Goal: Navigation & Orientation: Understand site structure

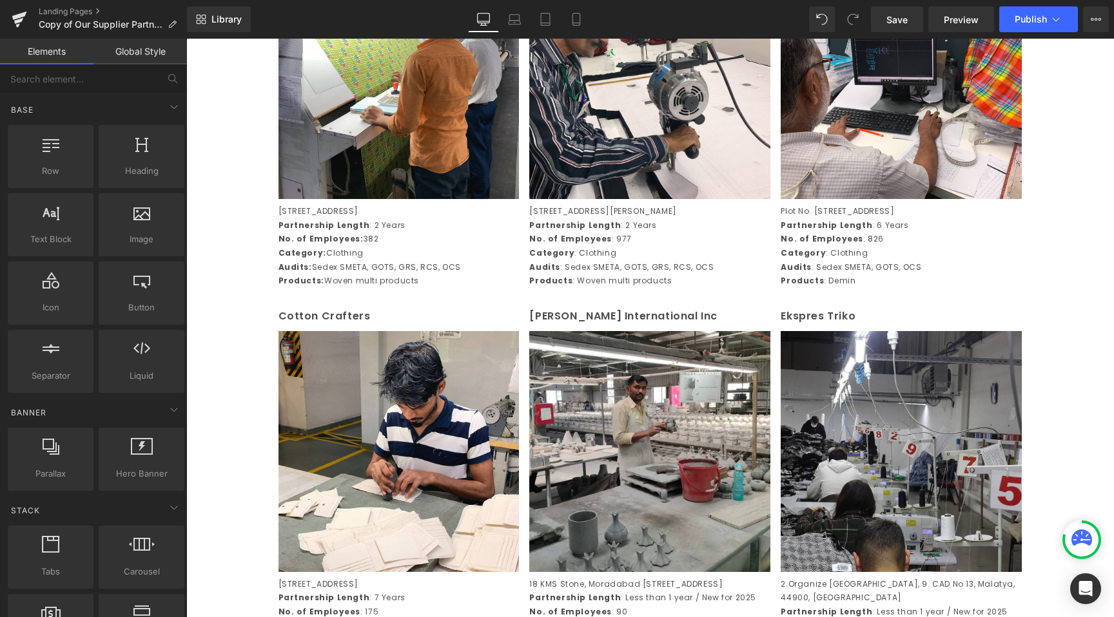
scroll to position [756, 0]
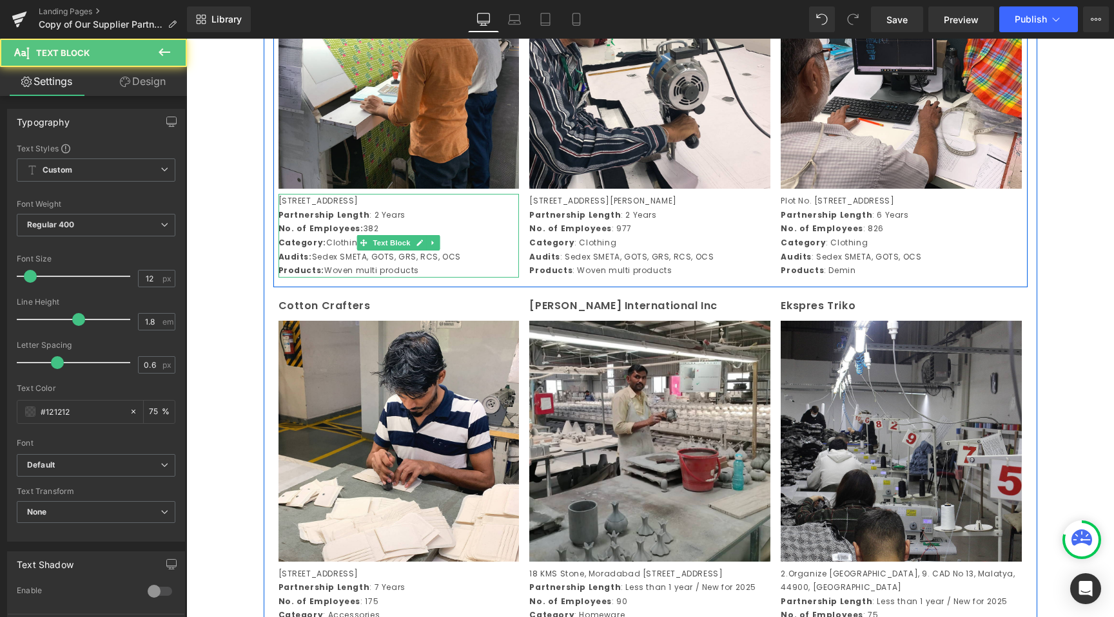
click at [412, 278] on p "Products: Woven multi products" at bounding box center [398, 271] width 241 height 14
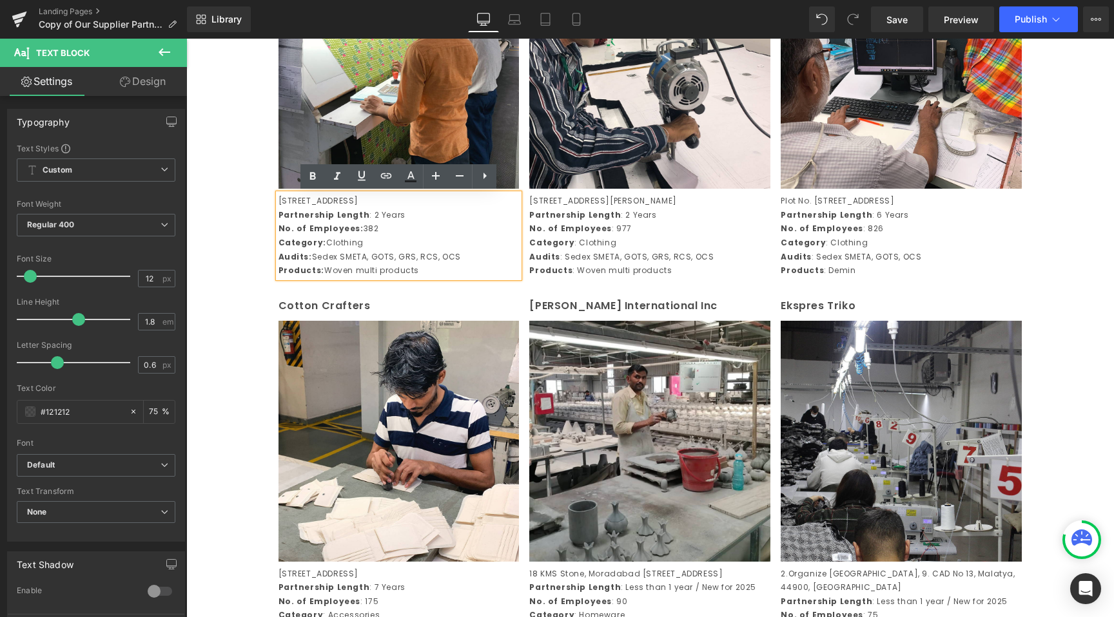
drag, startPoint x: 409, startPoint y: 281, endPoint x: 324, endPoint y: 283, distance: 85.1
click at [324, 278] on p "Products: Woven multi products" at bounding box center [398, 271] width 241 height 14
copy p "Woven multi products"
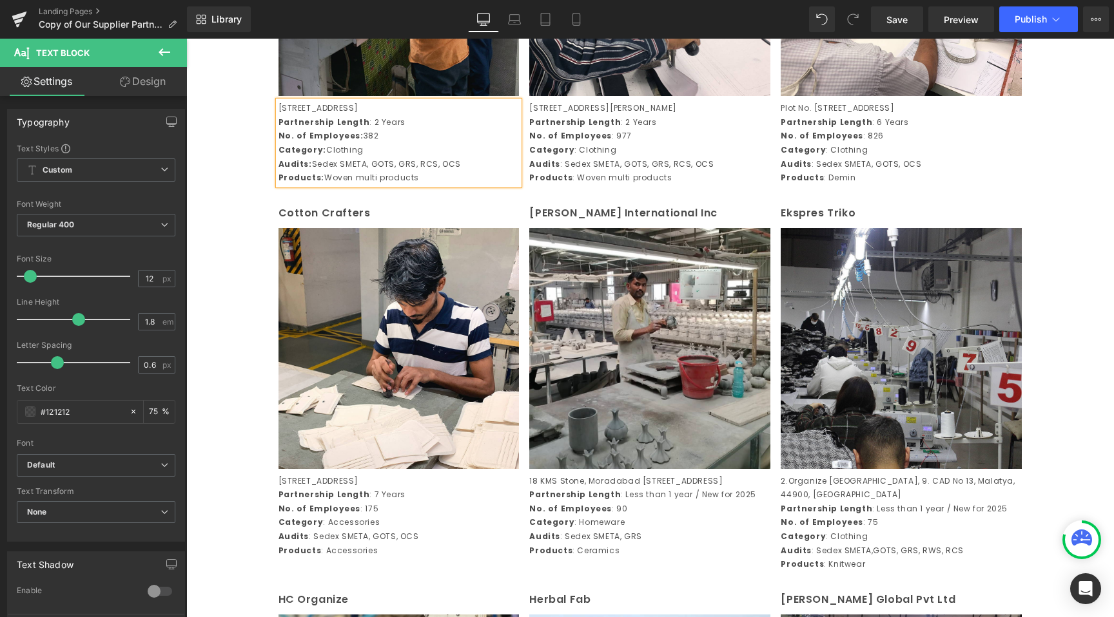
scroll to position [1020, 0]
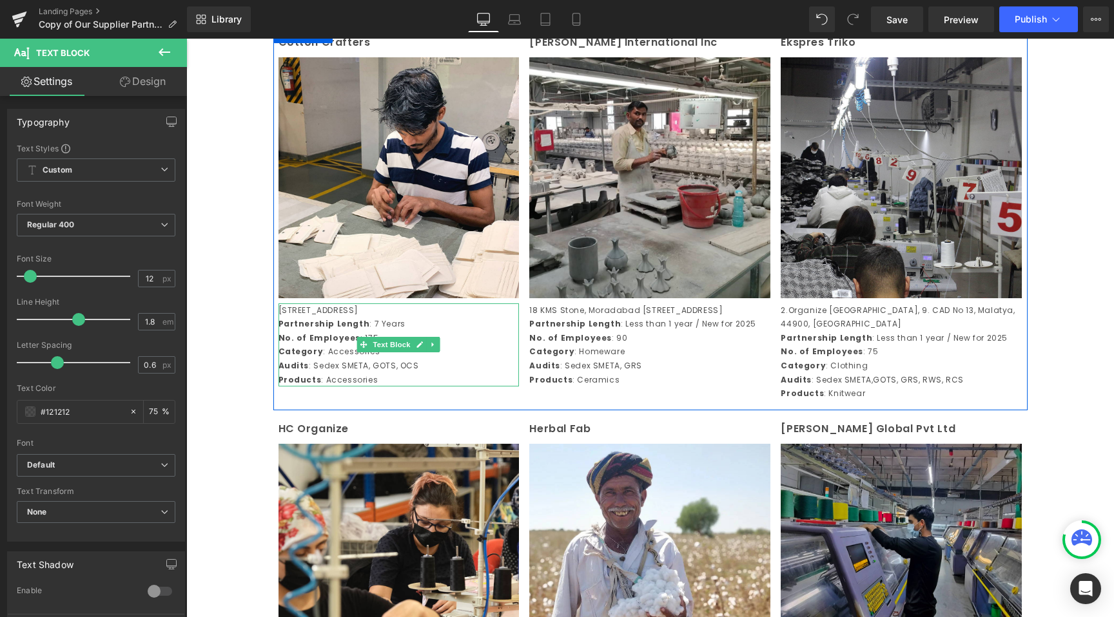
click at [407, 387] on p "Products : Accessories" at bounding box center [398, 380] width 241 height 14
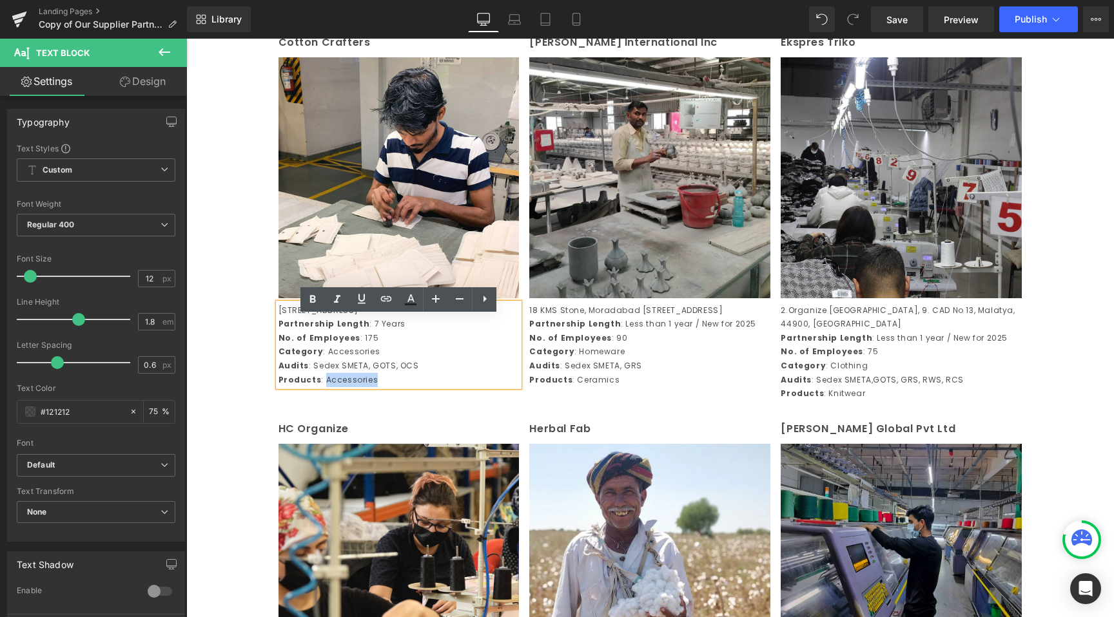
drag, startPoint x: 376, startPoint y: 392, endPoint x: 323, endPoint y: 393, distance: 52.9
click at [323, 387] on p "Products : Accessories" at bounding box center [398, 380] width 241 height 14
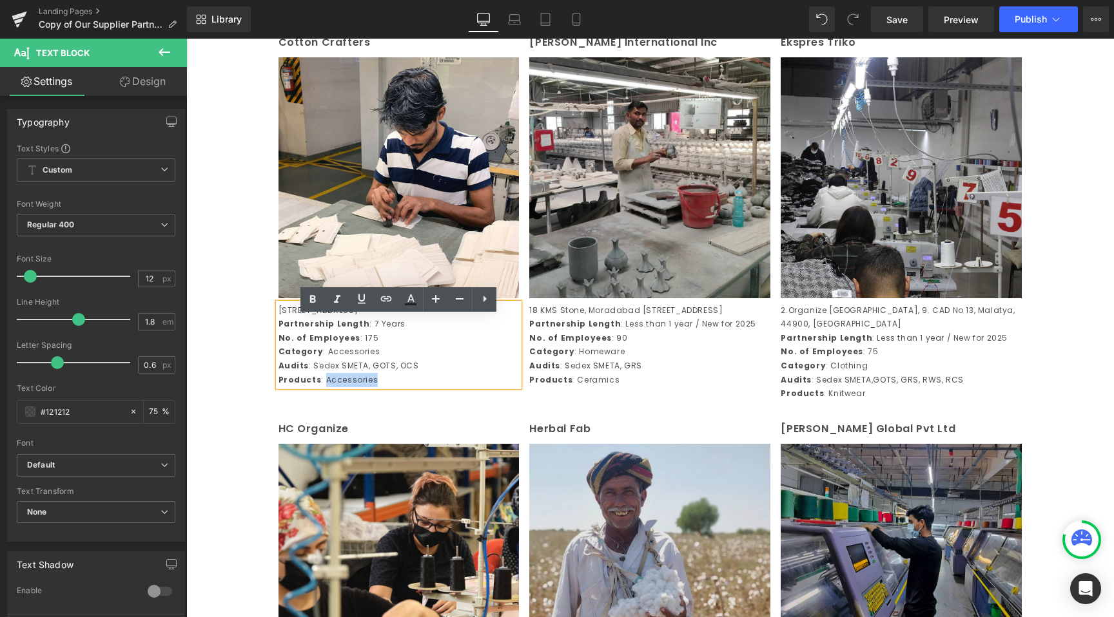
copy p "Accessories"
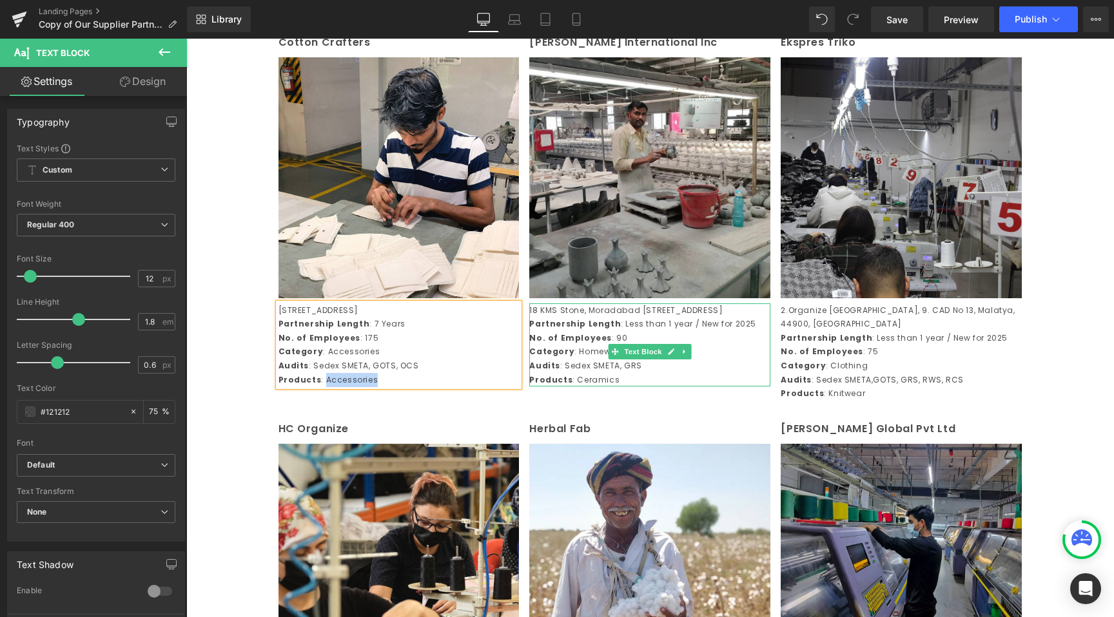
click at [630, 387] on p "Products : Ceramics" at bounding box center [649, 380] width 241 height 14
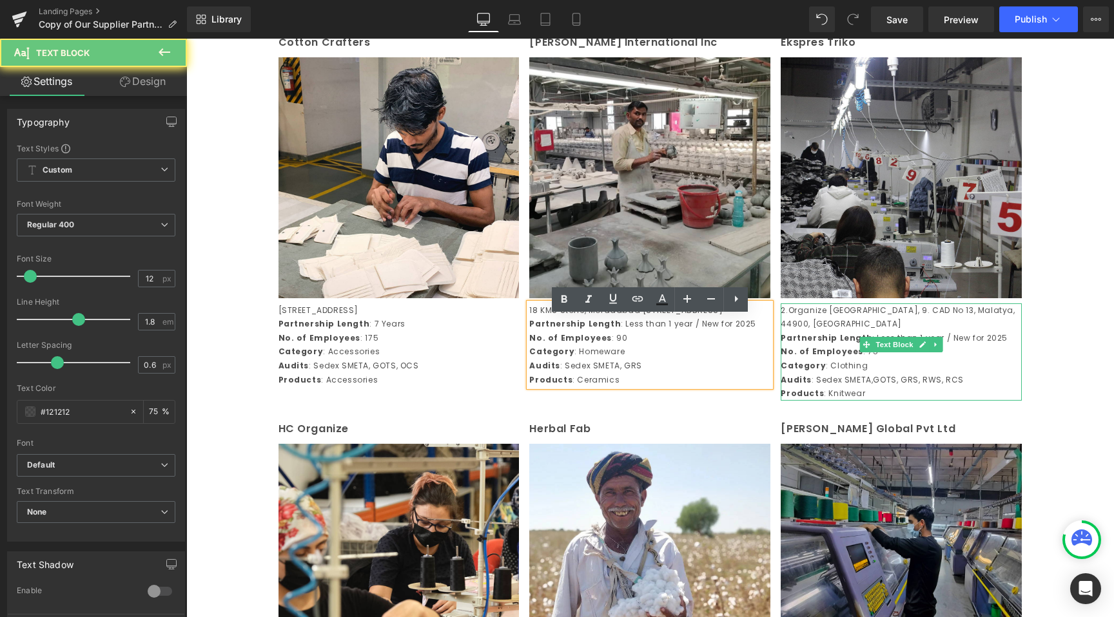
click at [895, 394] on p "Products : Knitwear" at bounding box center [900, 394] width 241 height 14
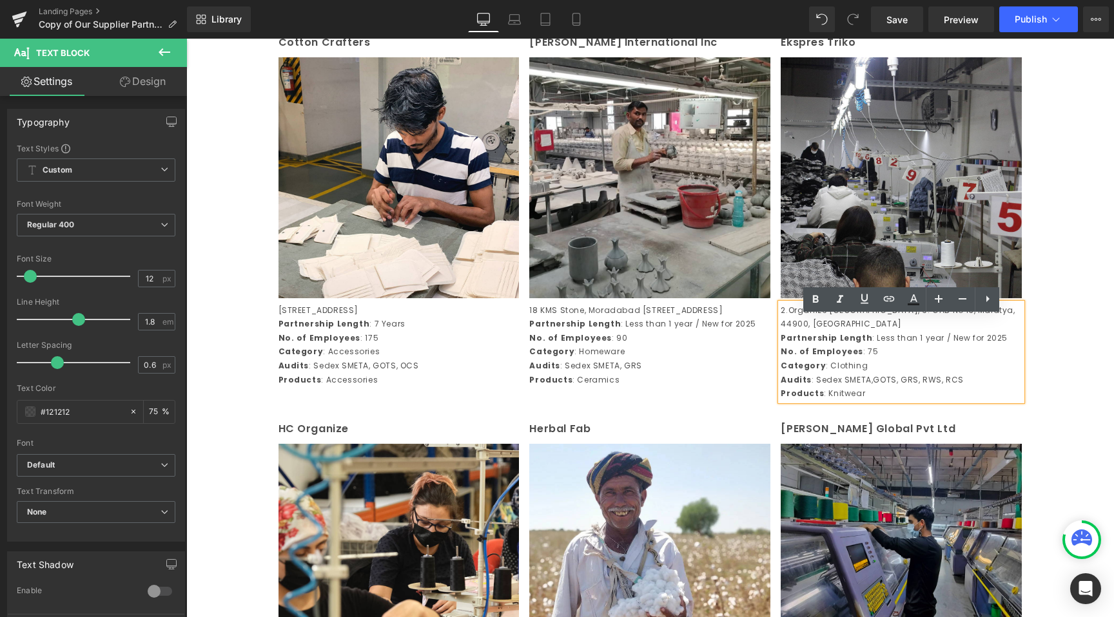
drag, startPoint x: 857, startPoint y: 395, endPoint x: 824, endPoint y: 394, distance: 32.2
click at [824, 394] on p "Products : Knitwear" at bounding box center [900, 394] width 241 height 14
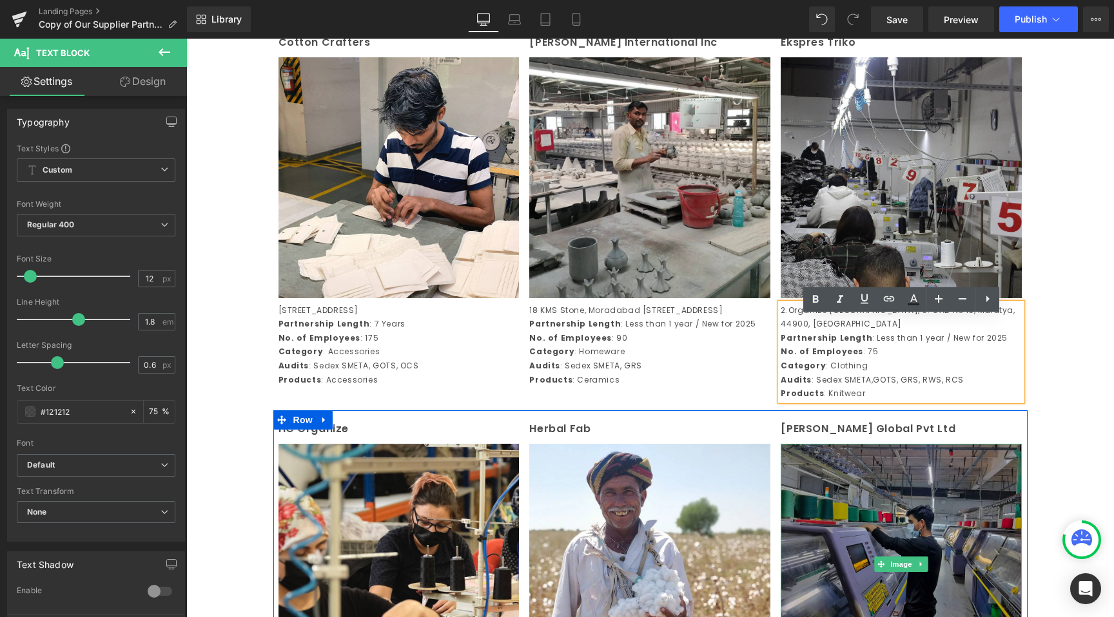
copy p "Knitwear"
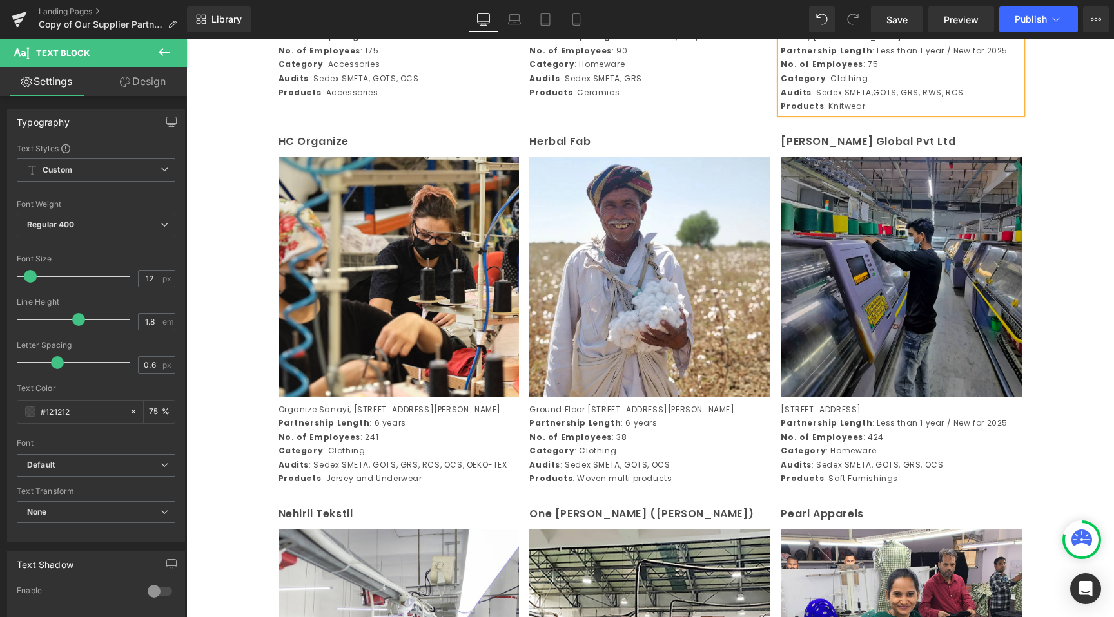
scroll to position [1309, 0]
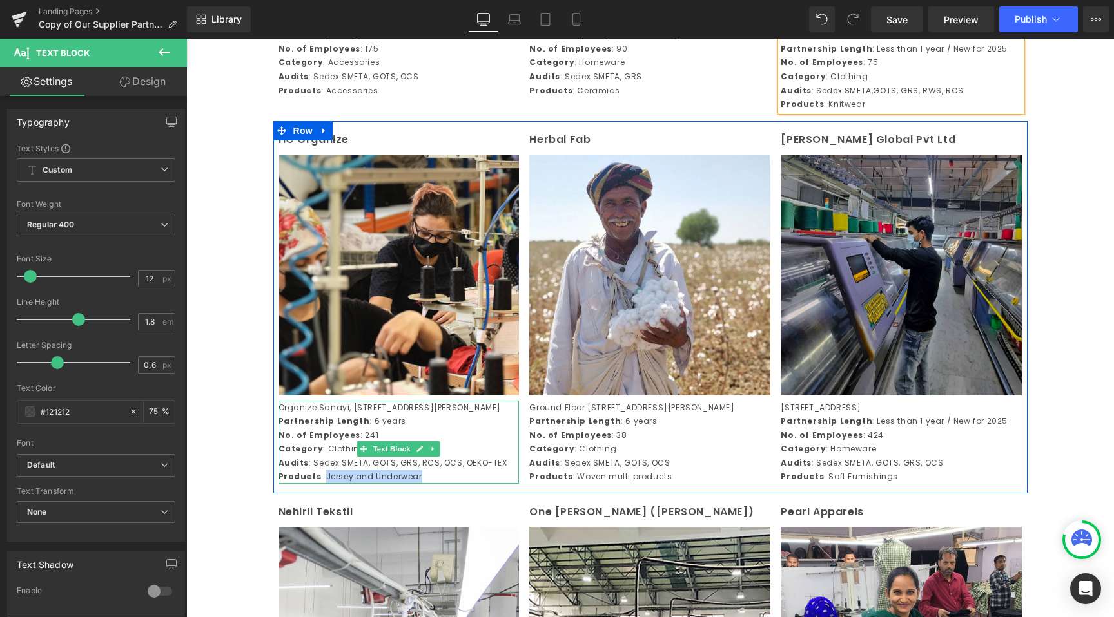
drag, startPoint x: 405, startPoint y: 506, endPoint x: 324, endPoint y: 502, distance: 81.3
click at [324, 484] on p "Products : Jersey and Underwear" at bounding box center [398, 477] width 241 height 14
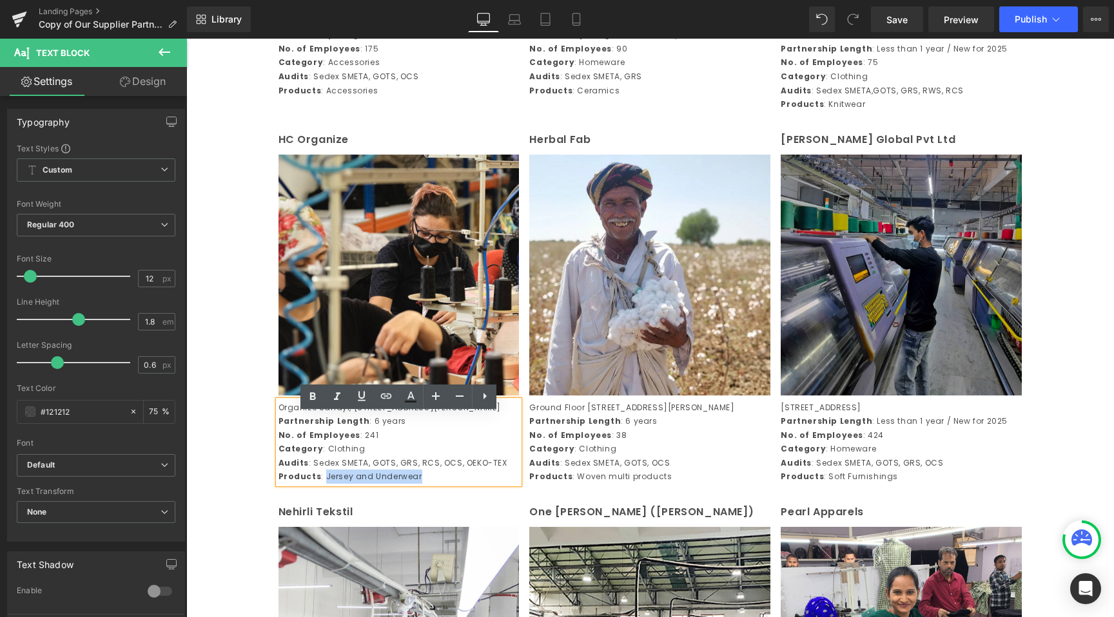
copy p "Jersey and Underwear"
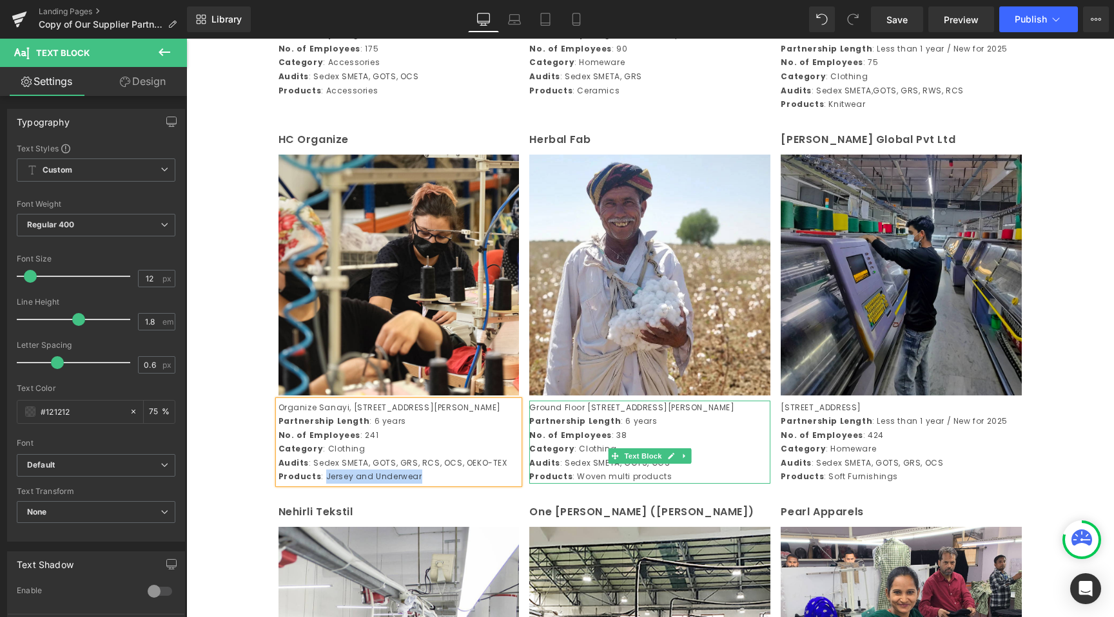
click at [663, 484] on p "Products : Woven multi products" at bounding box center [649, 477] width 241 height 14
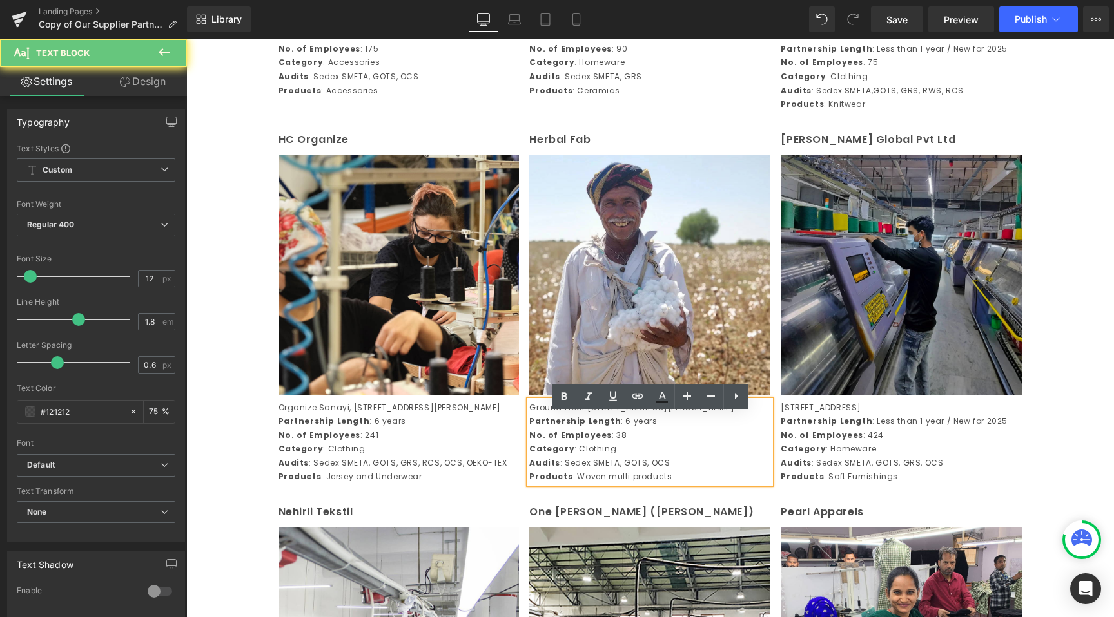
drag, startPoint x: 676, startPoint y: 507, endPoint x: 655, endPoint y: 521, distance: 25.4
click at [586, 485] on div "Ground Floor [STREET_ADDRESS][PERSON_NAME] Partnership Length : 6 years No. of …" at bounding box center [649, 443] width 241 height 84
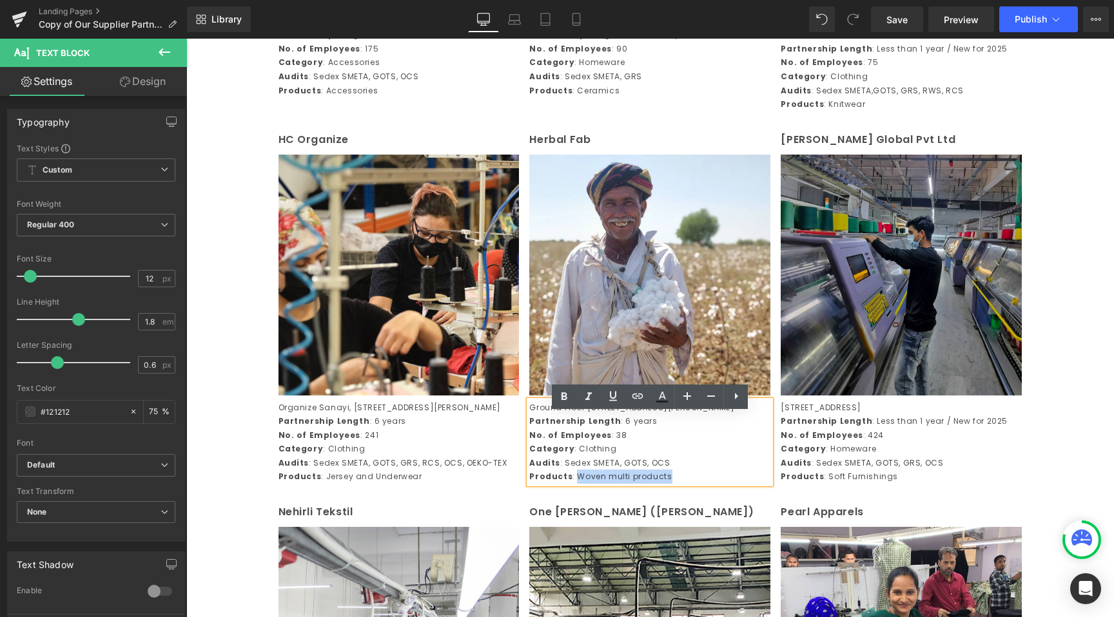
drag, startPoint x: 710, startPoint y: 512, endPoint x: 575, endPoint y: 519, distance: 134.9
click at [575, 484] on p "Products : Woven multi products" at bounding box center [649, 477] width 241 height 14
copy p "Woven multi products"
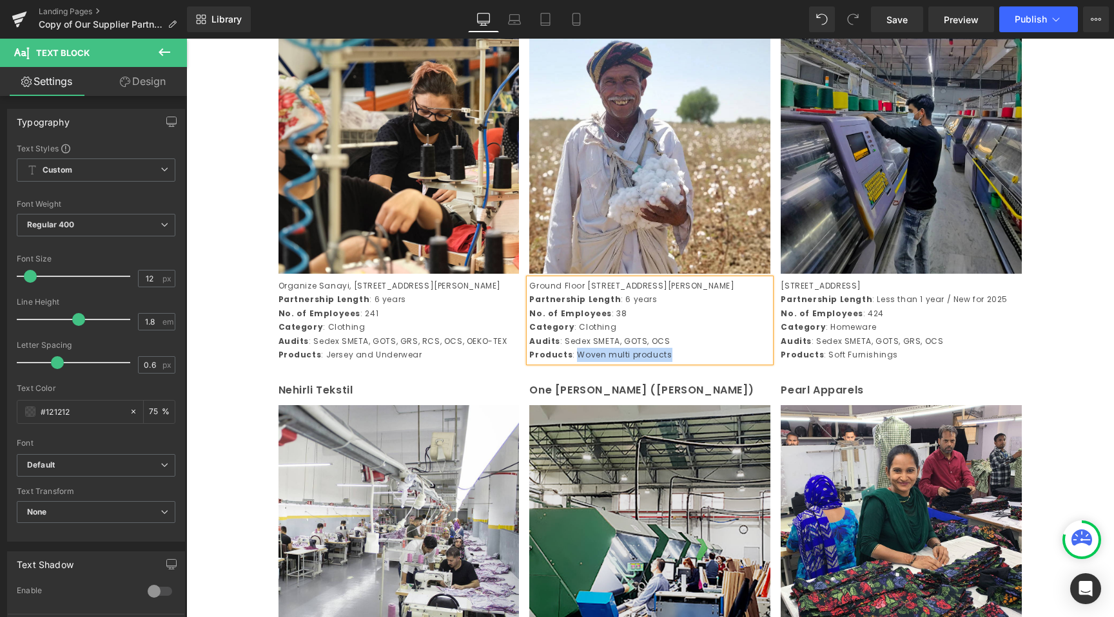
scroll to position [1800, 0]
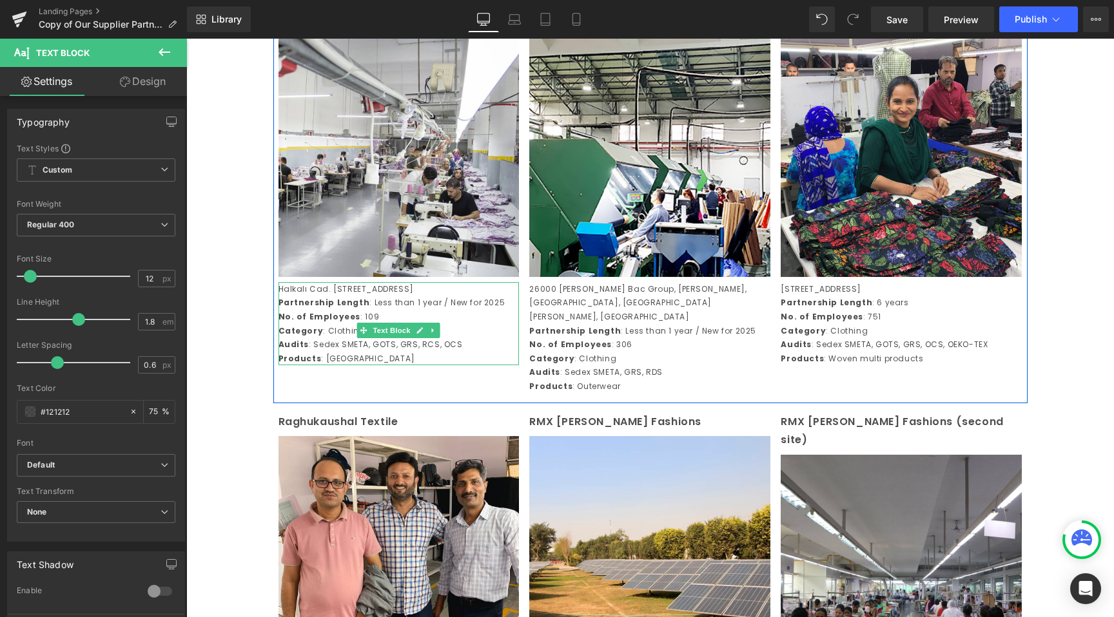
click at [362, 366] on p "Products : [GEOGRAPHIC_DATA]" at bounding box center [398, 359] width 241 height 14
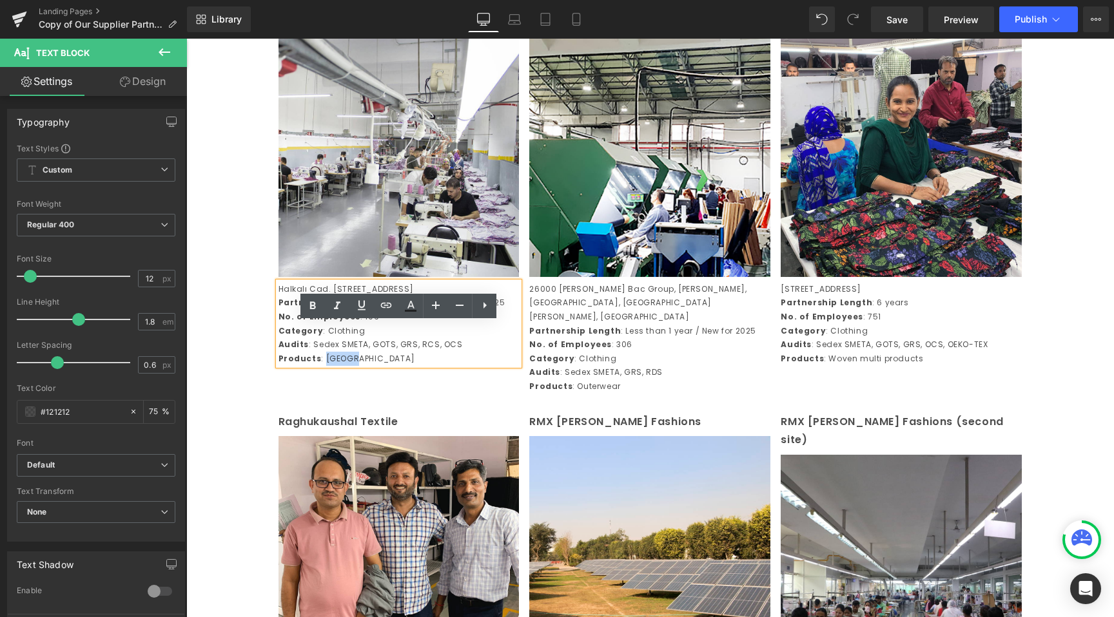
drag, startPoint x: 349, startPoint y: 415, endPoint x: 323, endPoint y: 411, distance: 26.2
click at [323, 366] on p "Products : [GEOGRAPHIC_DATA]" at bounding box center [398, 359] width 241 height 14
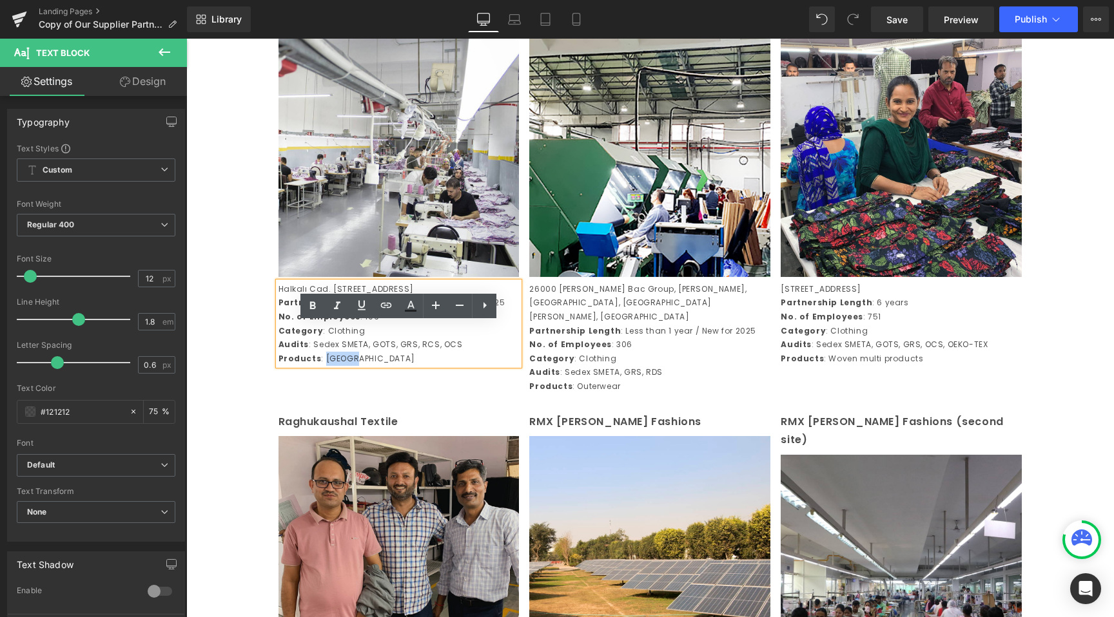
copy p "Jersey"
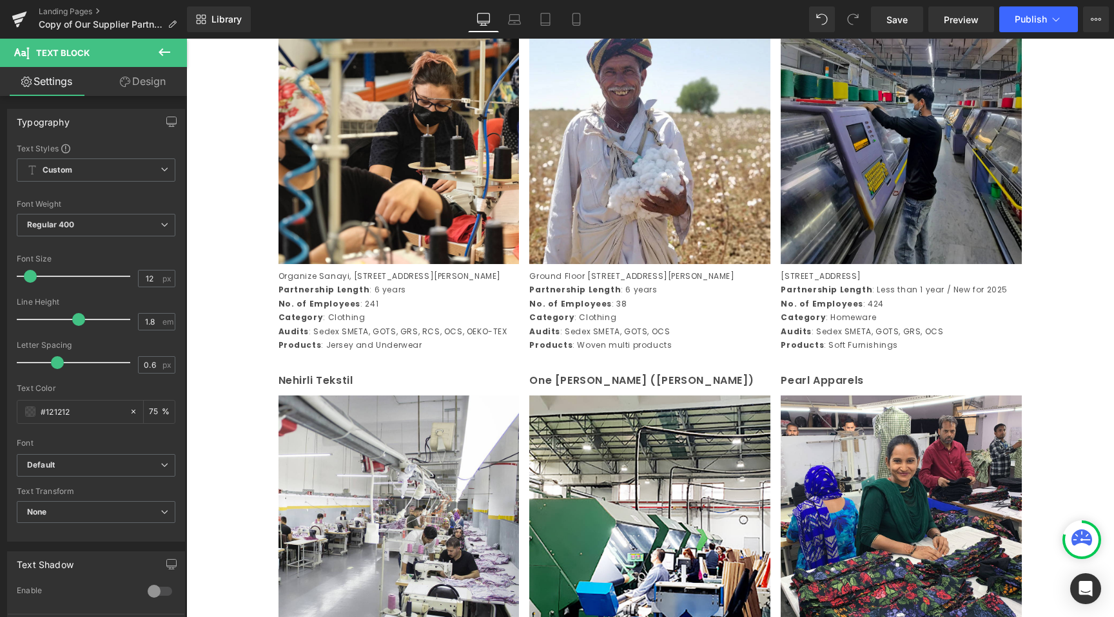
scroll to position [1798, 0]
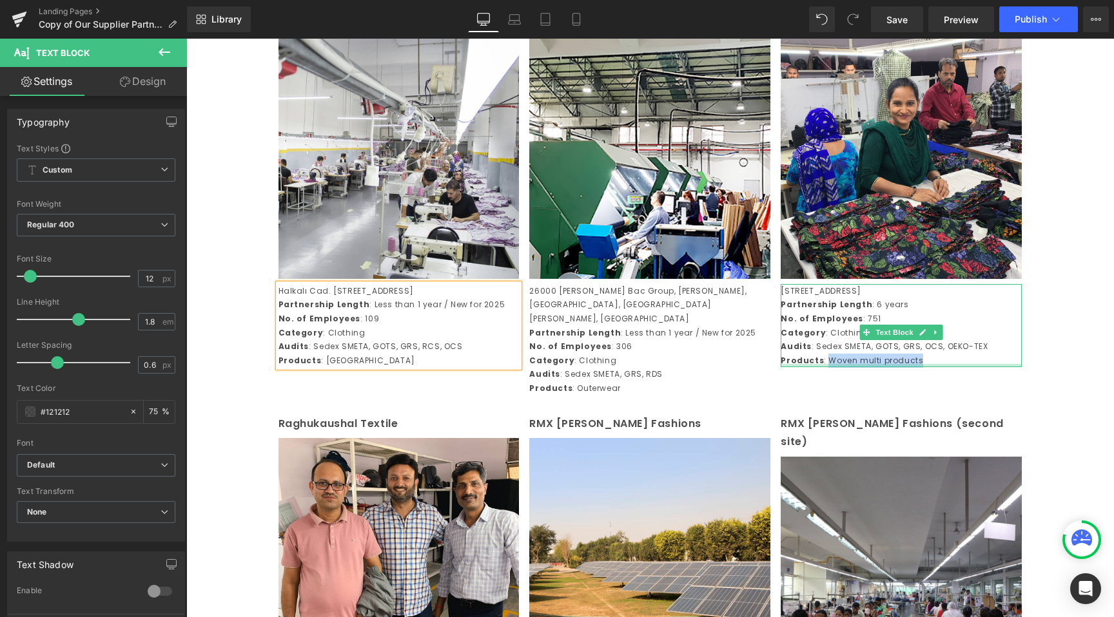
drag, startPoint x: 898, startPoint y: 419, endPoint x: 824, endPoint y: 420, distance: 74.1
click at [824, 368] on div "[STREET_ADDRESS] Partnership Length : 6 years No. of Employees : 751 Category :…" at bounding box center [900, 326] width 241 height 84
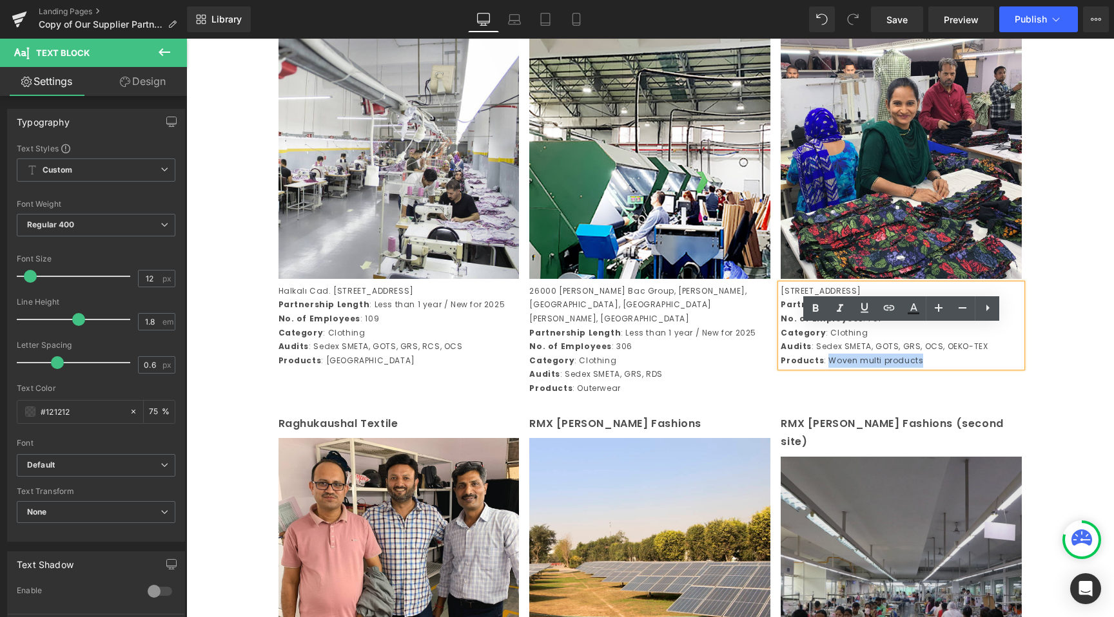
copy p "Woven multi products"
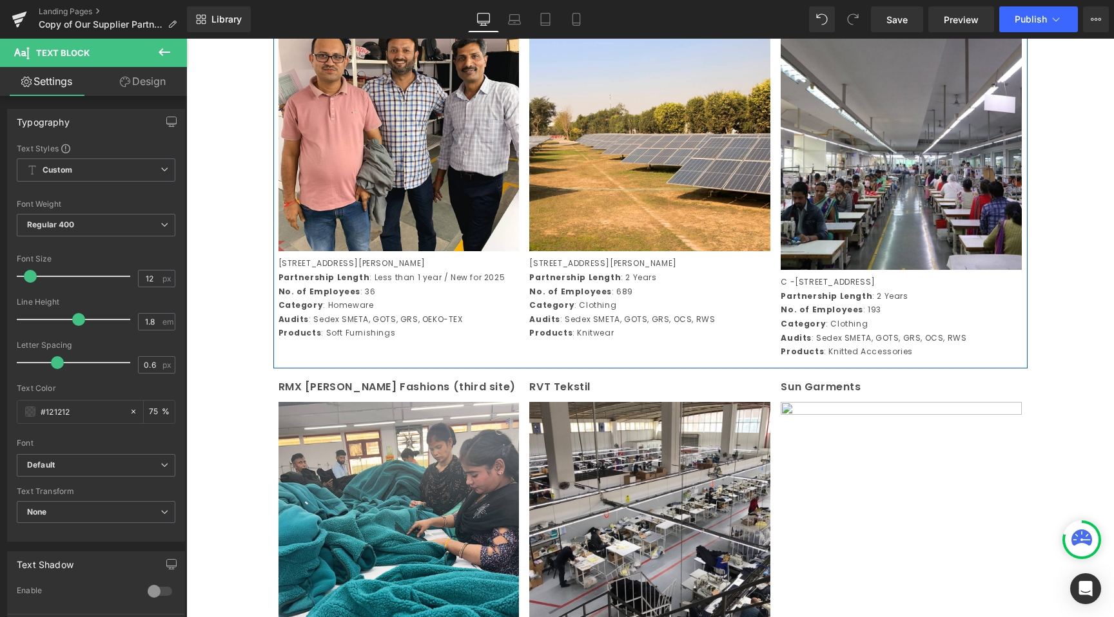
scroll to position [2227, 0]
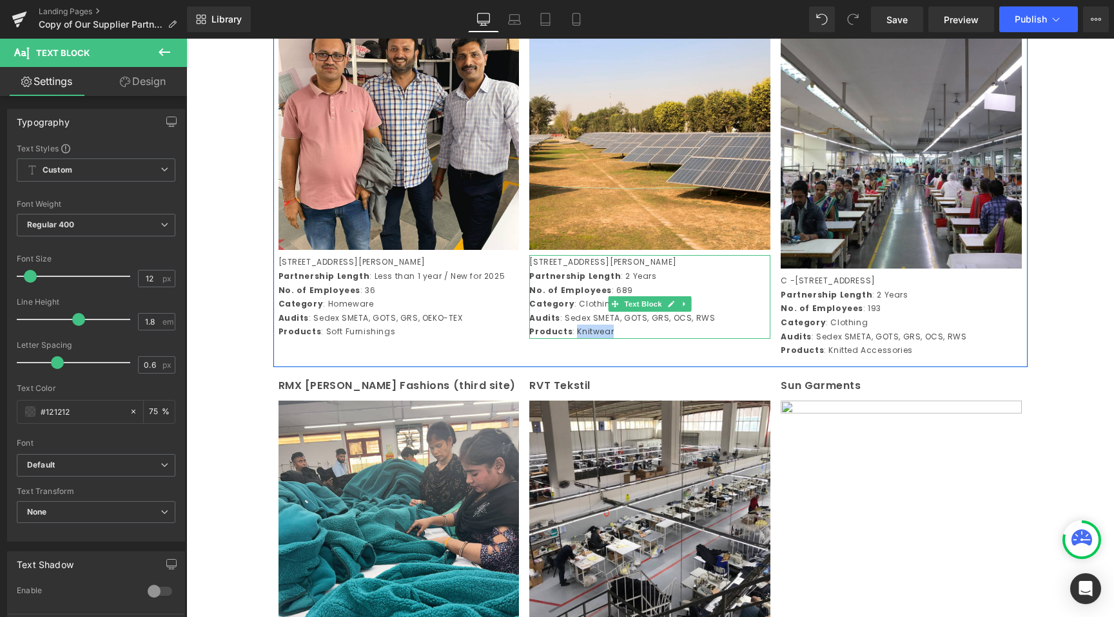
drag, startPoint x: 615, startPoint y: 370, endPoint x: 573, endPoint y: 374, distance: 42.1
click at [573, 339] on p "Products : Knitwear" at bounding box center [649, 332] width 241 height 14
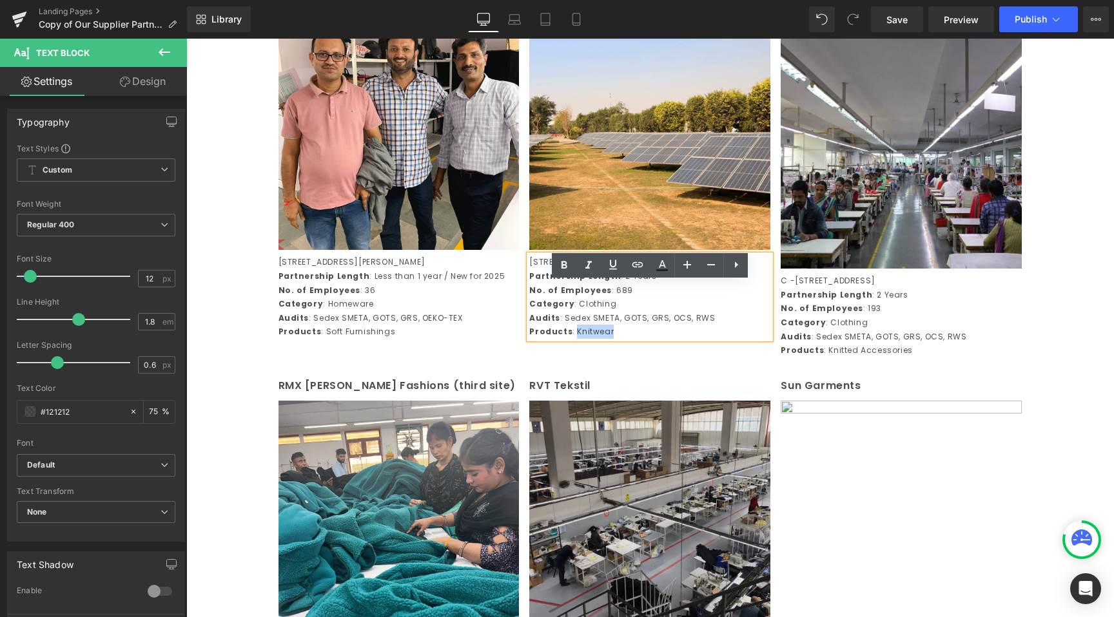
copy p "Knitwear"
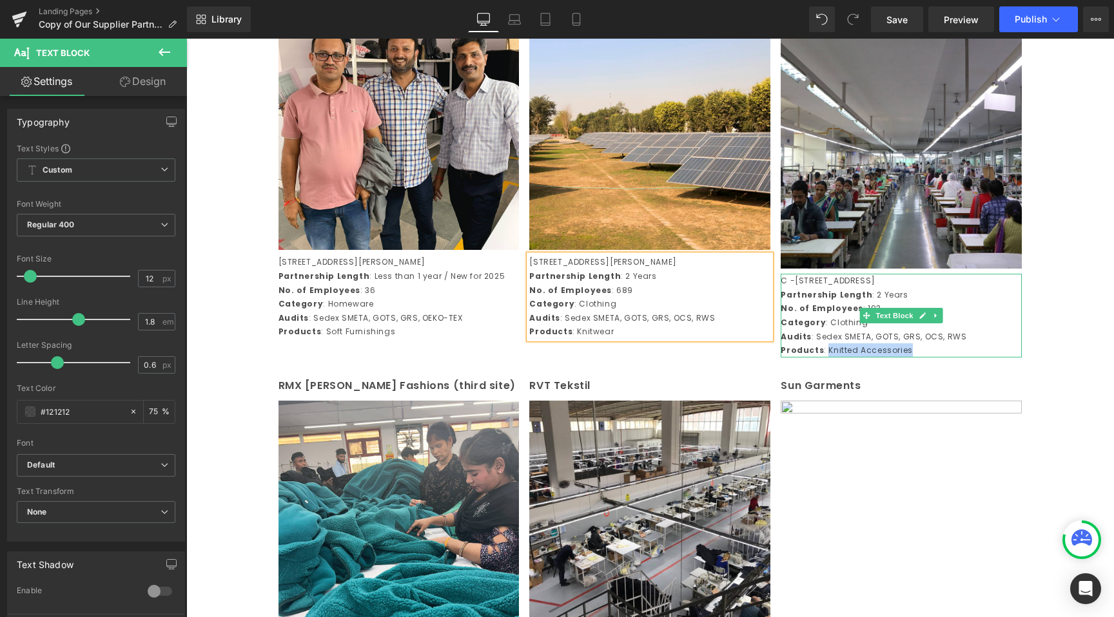
drag, startPoint x: 920, startPoint y: 362, endPoint x: 825, endPoint y: 360, distance: 94.8
click at [825, 358] on p "Products : Knitted Accessories" at bounding box center [900, 351] width 241 height 14
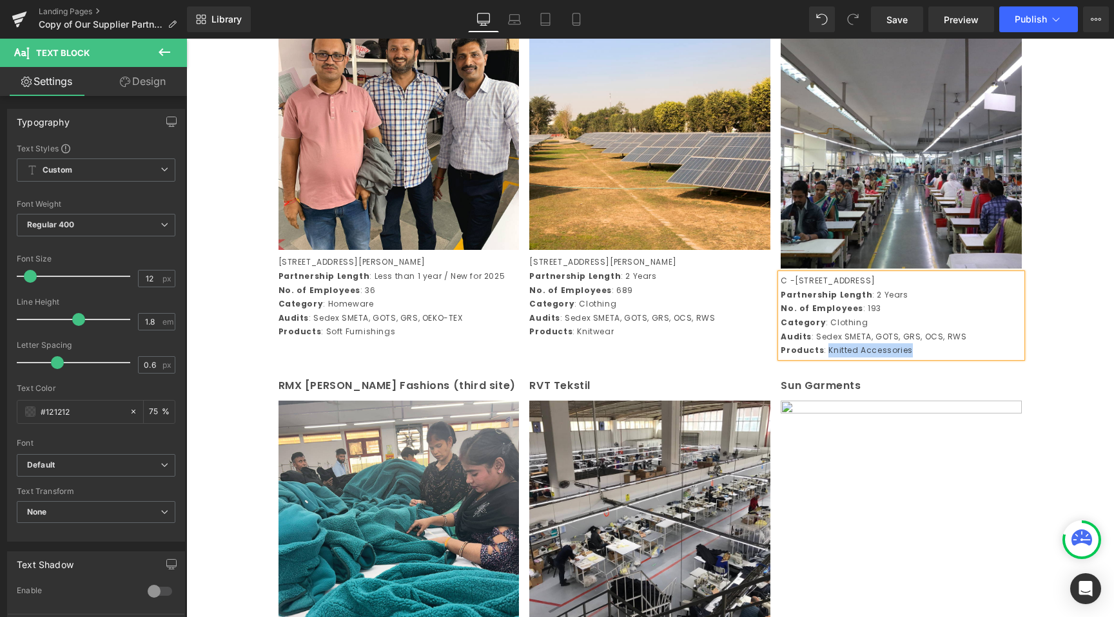
copy p "Knitted Accessories"
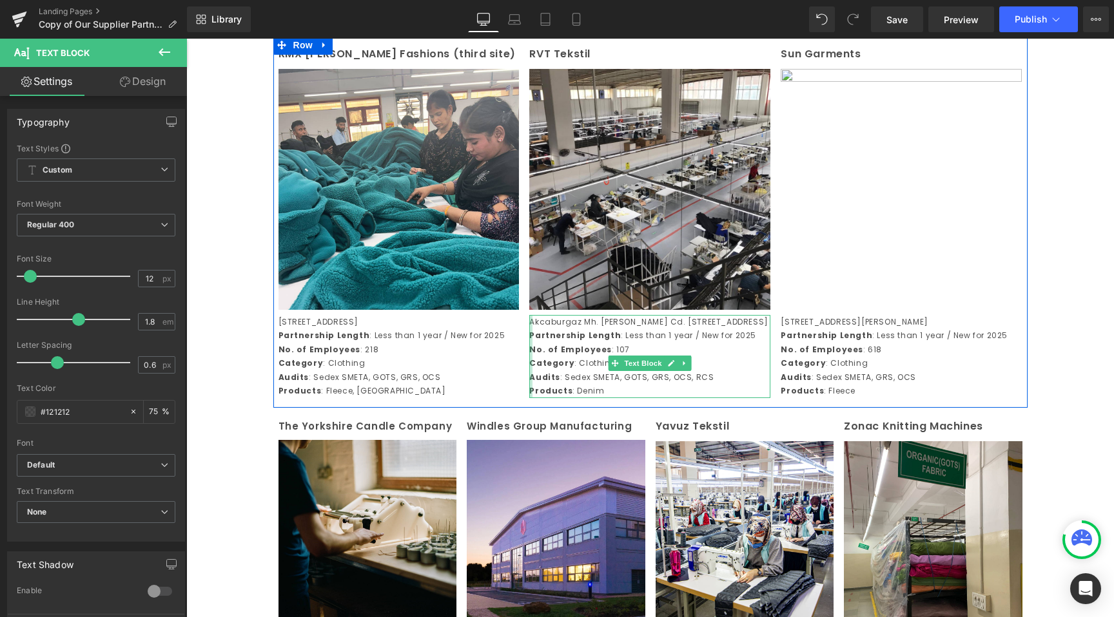
scroll to position [2577, 0]
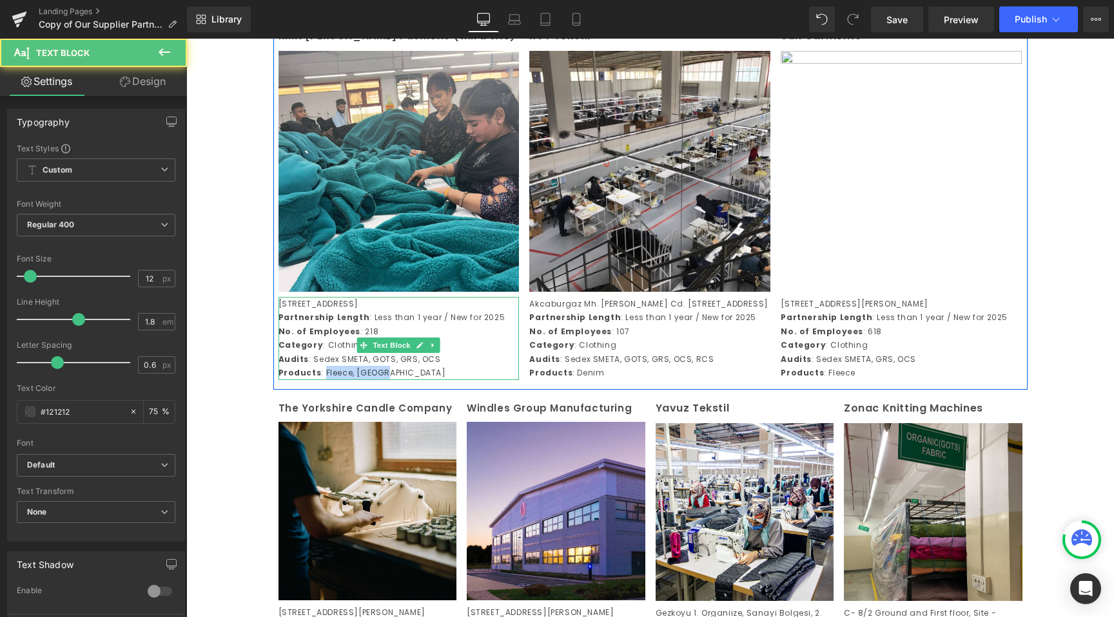
drag, startPoint x: 382, startPoint y: 408, endPoint x: 322, endPoint y: 412, distance: 60.7
click at [322, 380] on p "Products : Fleece, [GEOGRAPHIC_DATA]" at bounding box center [398, 373] width 241 height 14
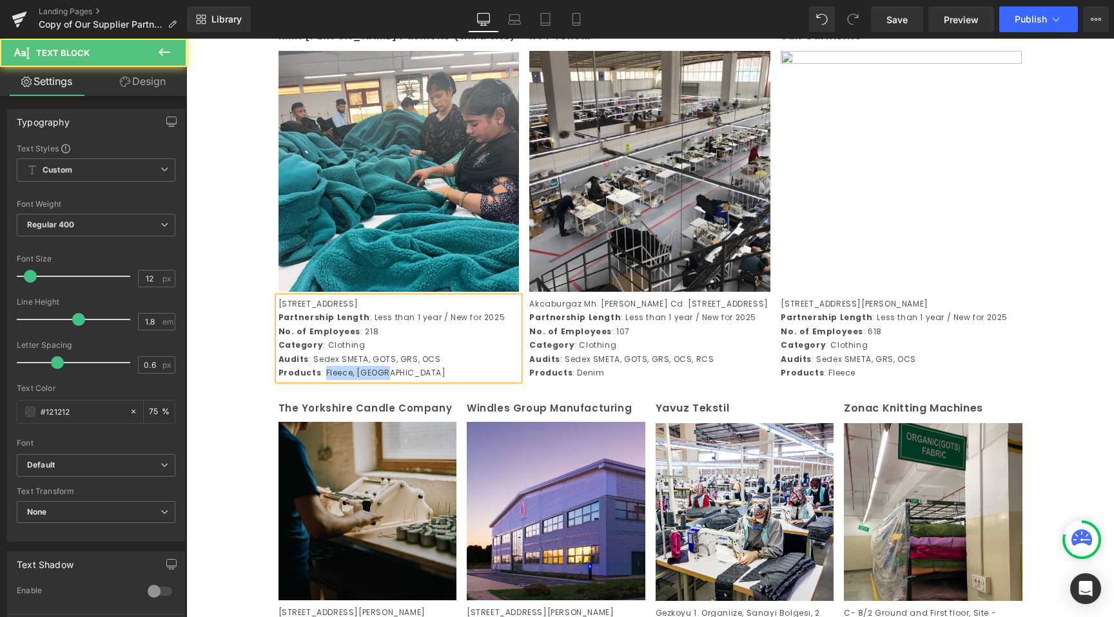
copy p "Fleece, [GEOGRAPHIC_DATA]"
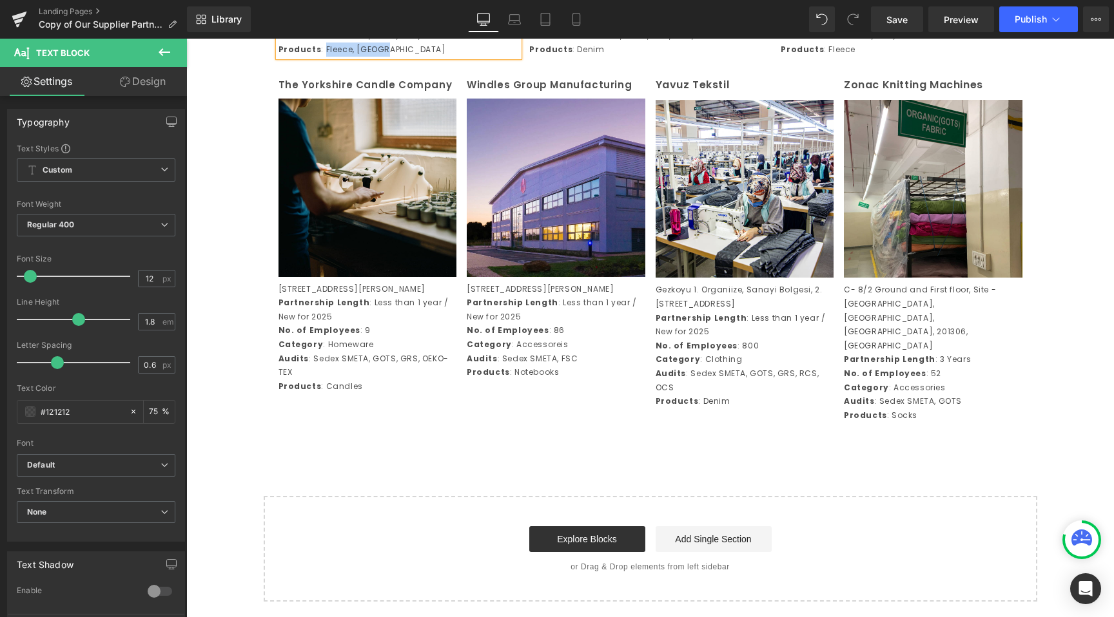
scroll to position [2900, 0]
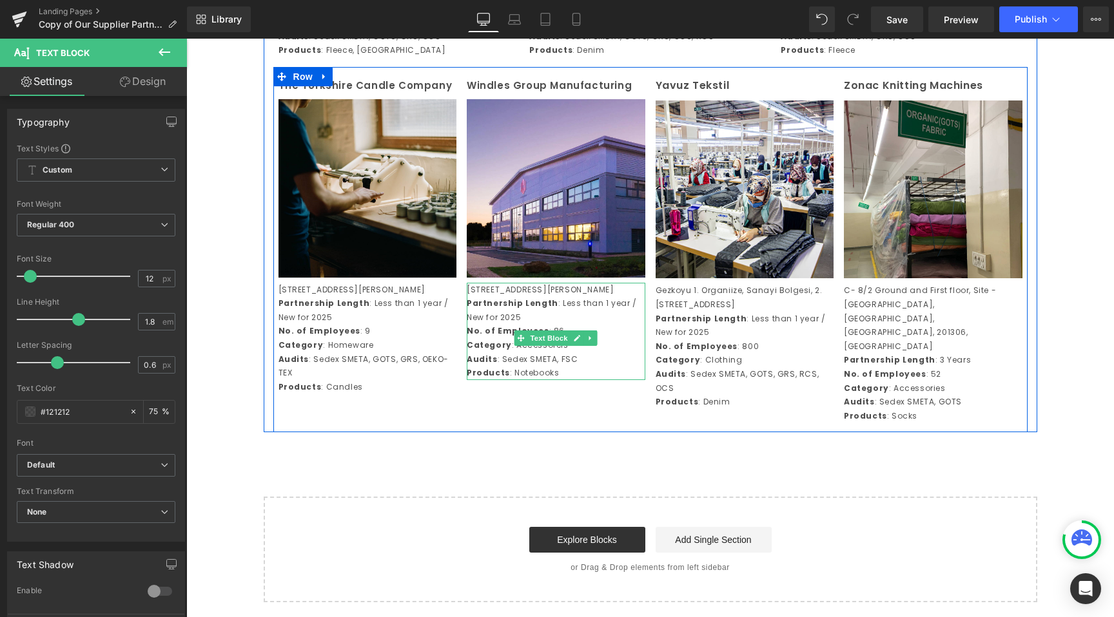
drag, startPoint x: 561, startPoint y: 421, endPoint x: 510, endPoint y: 418, distance: 51.0
click at [510, 380] on p "Products : Notebooks" at bounding box center [556, 373] width 179 height 14
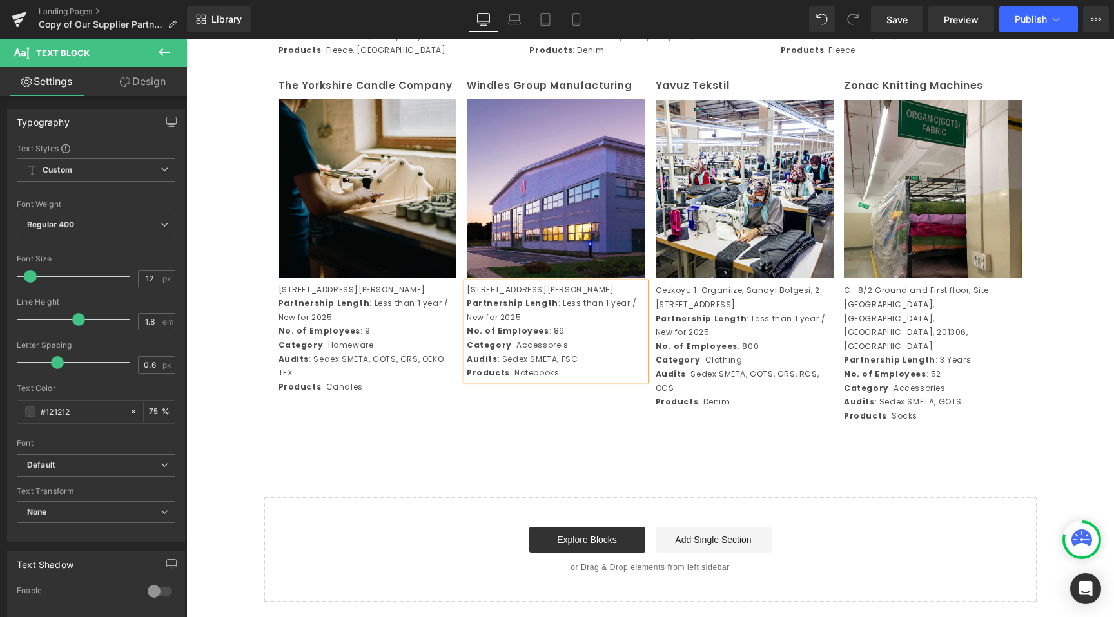
click at [186, 39] on div at bounding box center [186, 39] width 0 height 0
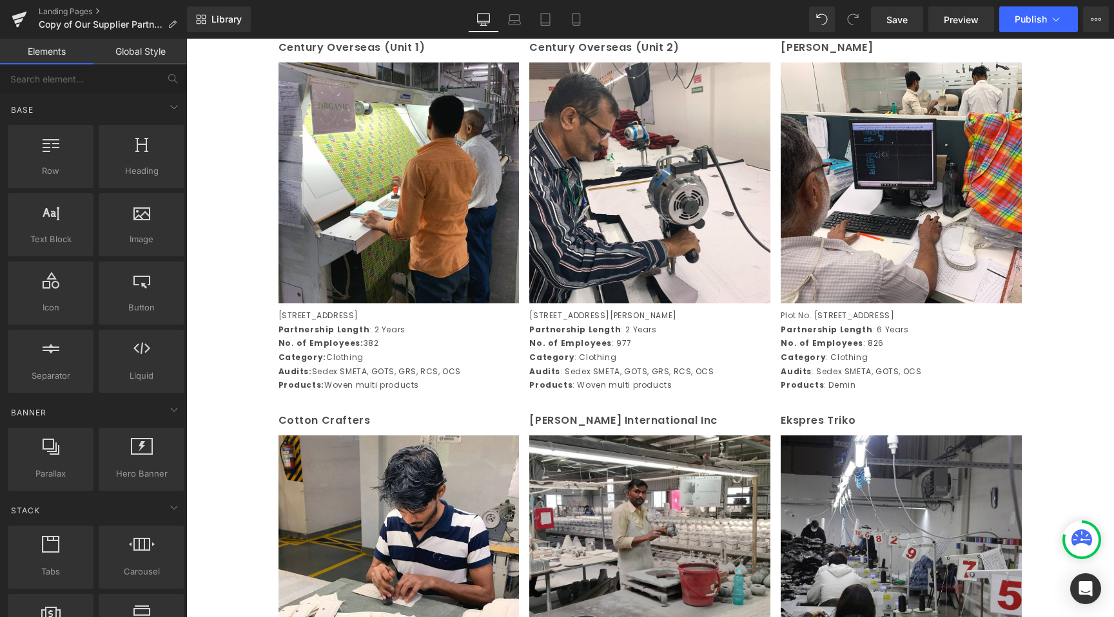
scroll to position [642, 0]
